Goal: Information Seeking & Learning: Learn about a topic

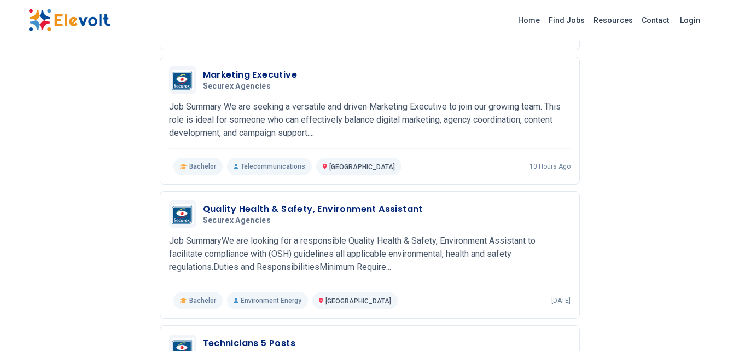
scroll to position [362, 0]
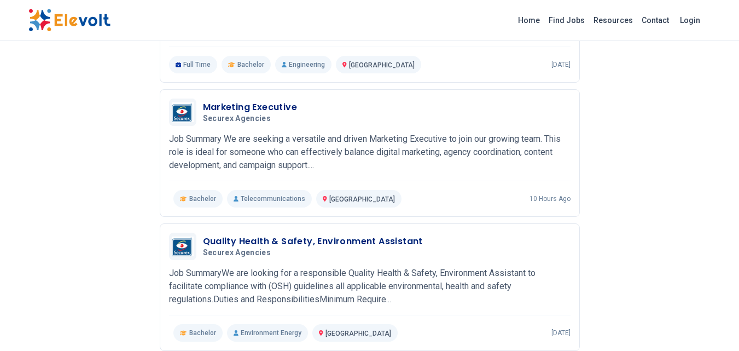
drag, startPoint x: 716, startPoint y: 101, endPoint x: 742, endPoint y: 90, distance: 28.3
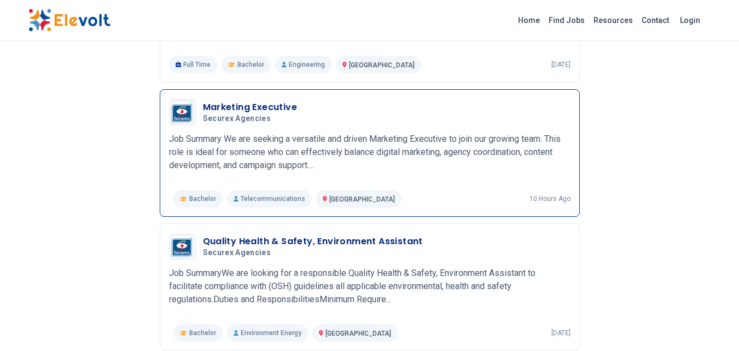
click at [252, 106] on h3 "Marketing Executive" at bounding box center [250, 107] width 95 height 13
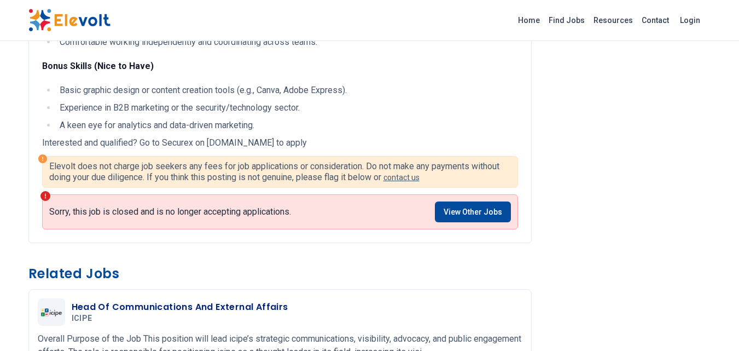
scroll to position [582, 0]
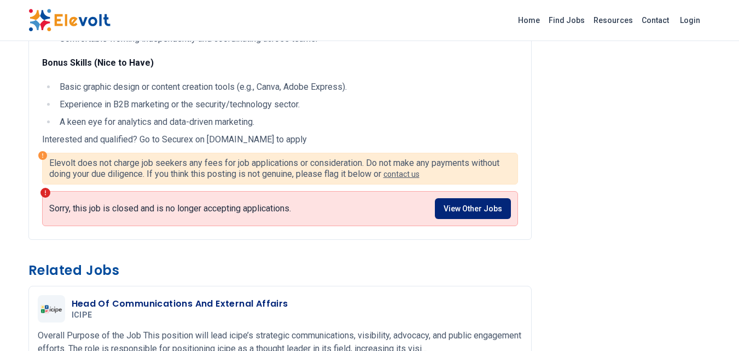
click at [485, 219] on link "View Other Jobs" at bounding box center [473, 208] width 76 height 21
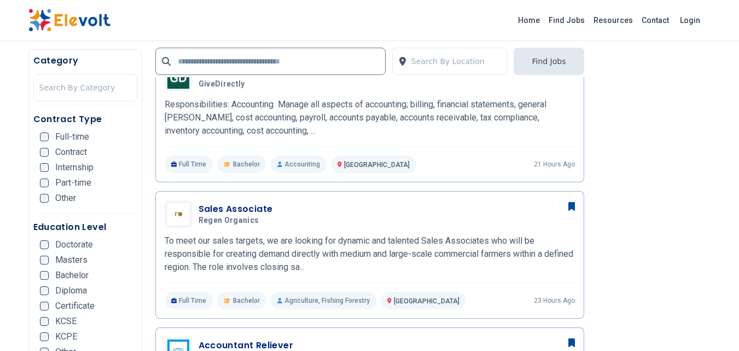
scroll to position [582, 0]
